Goal: Use online tool/utility

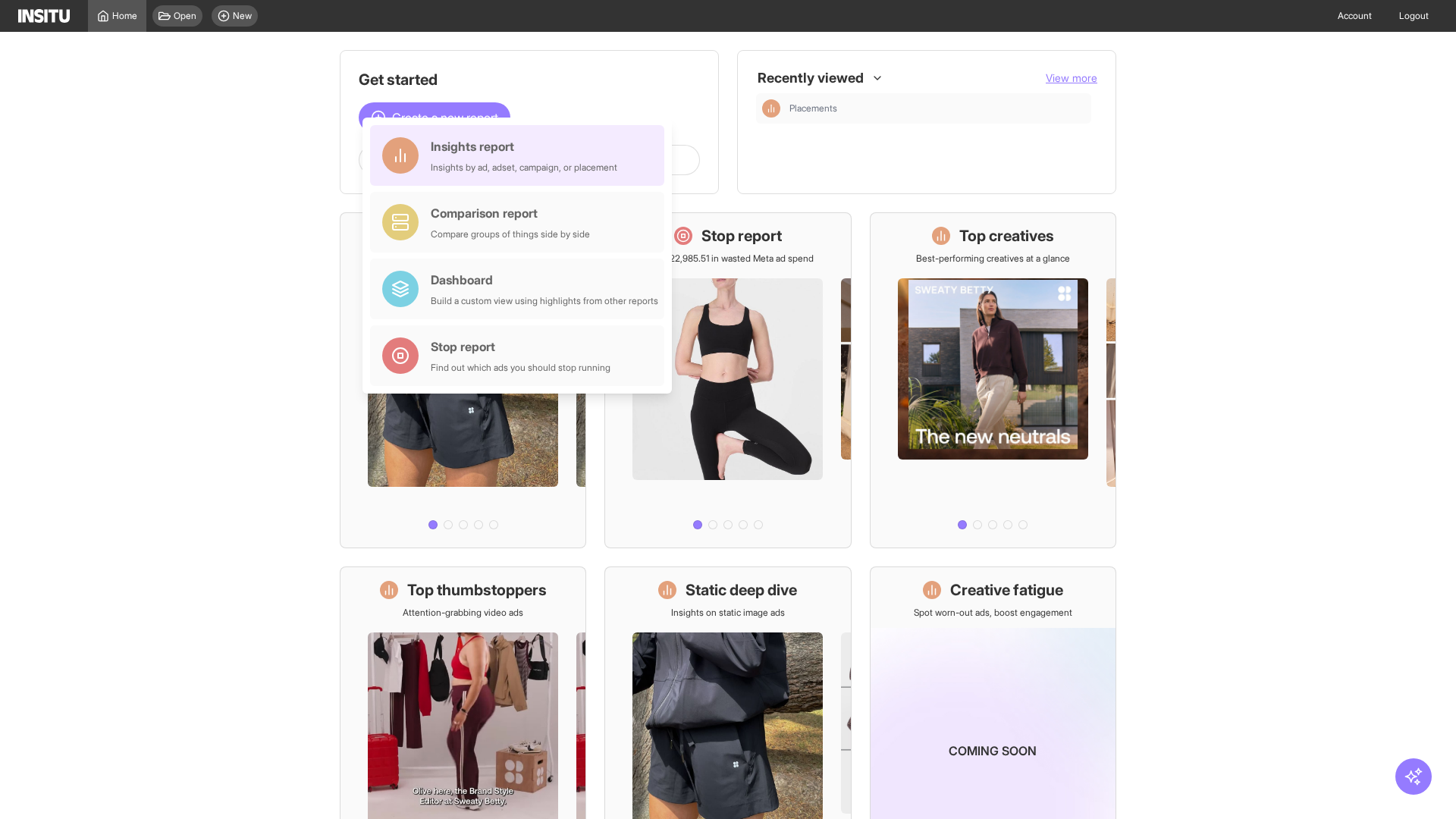
click at [521, 155] on div "Insights report Insights by ad, adset, campaign, or placement" at bounding box center [524, 155] width 186 height 36
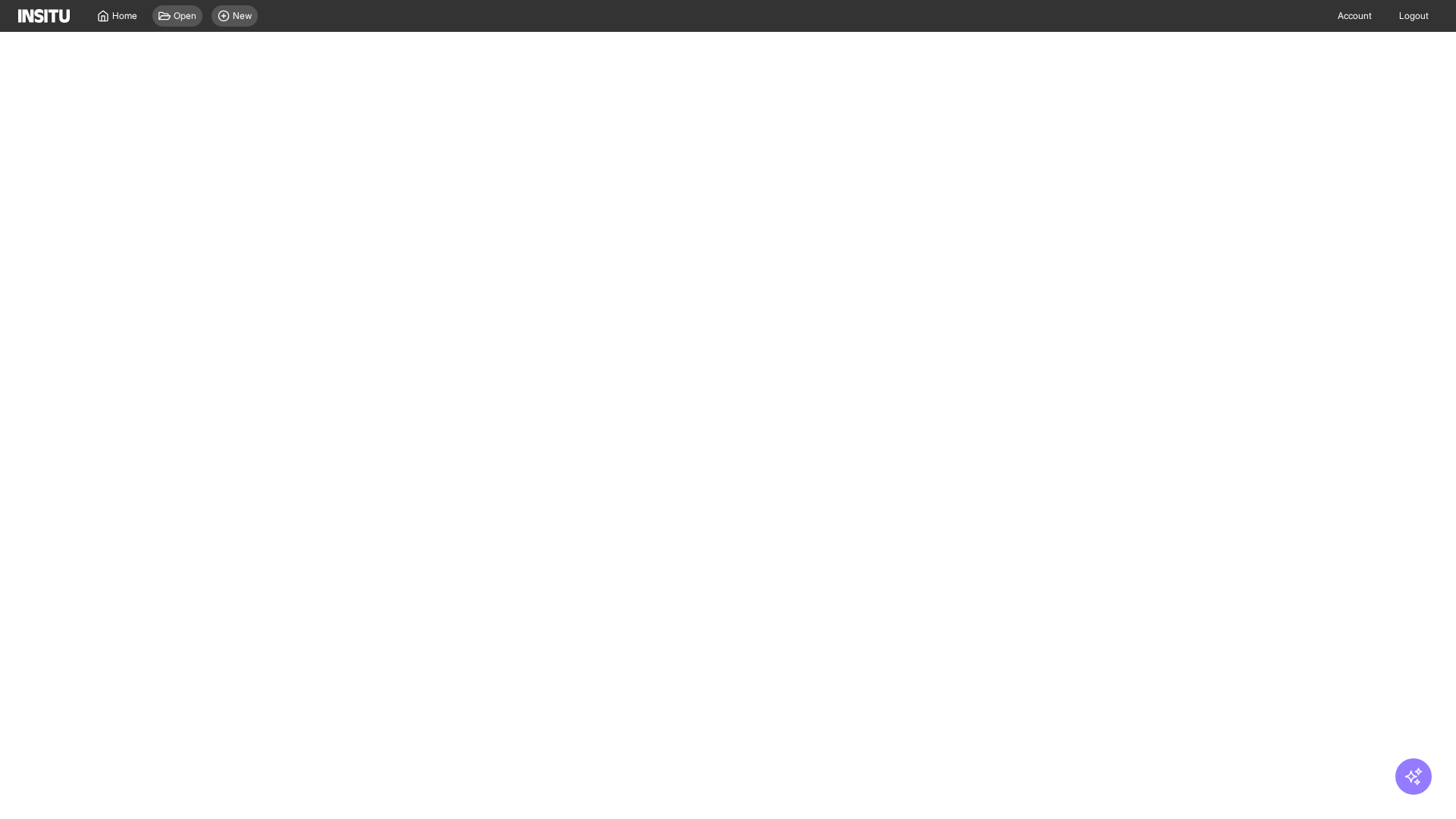
select select "**"
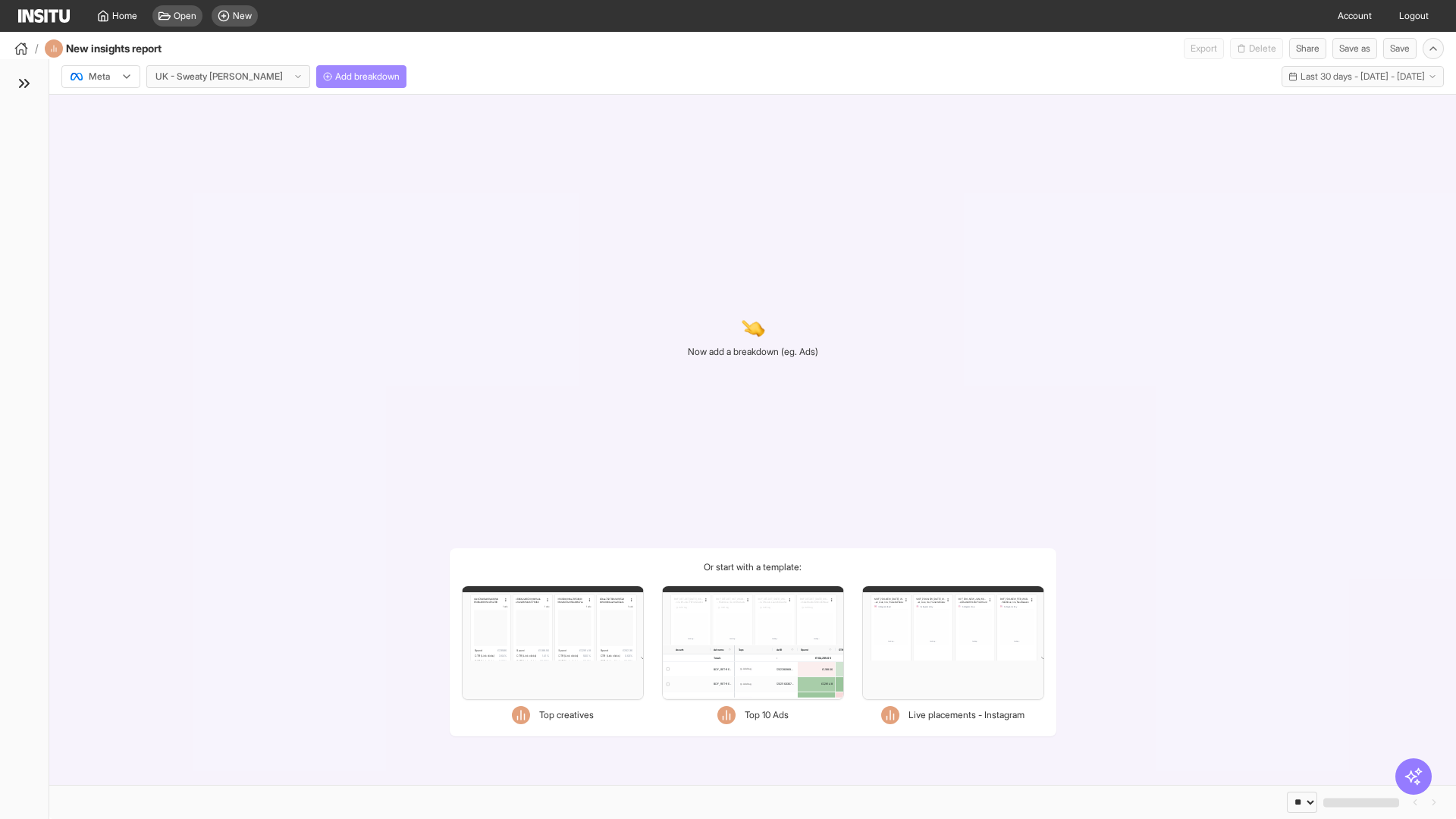
click at [335, 77] on span "Add breakdown" at bounding box center [367, 76] width 64 height 12
